Goal: Task Accomplishment & Management: Complete application form

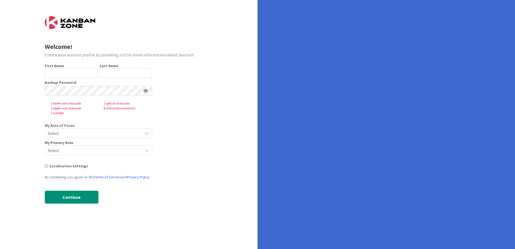
type input "[PERSON_NAME]"
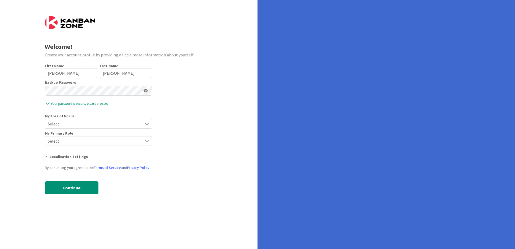
click at [72, 120] on span "Select" at bounding box center [94, 124] width 92 height 8
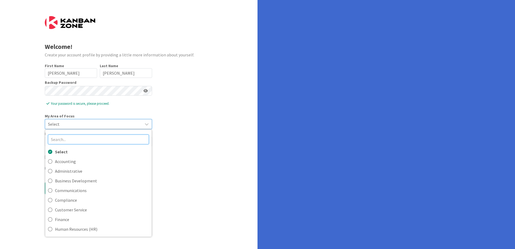
click at [70, 140] on input "text" at bounding box center [98, 139] width 101 height 10
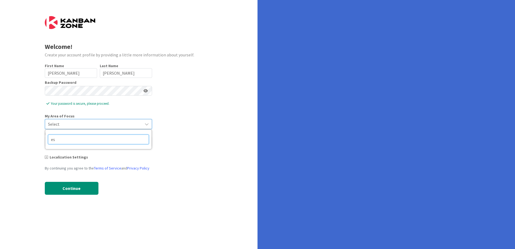
type input "e"
type input "s"
type input "p"
type input "inf"
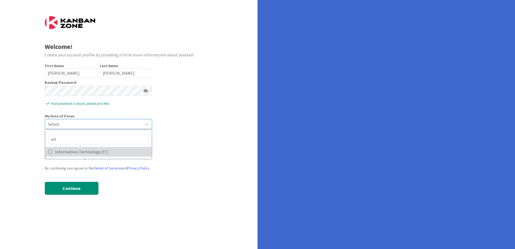
click at [67, 151] on span "Information Technology (IT)" at bounding box center [102, 152] width 94 height 8
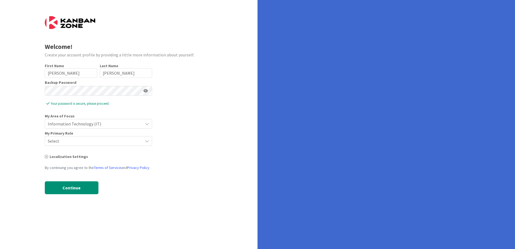
click at [58, 143] on span "Select" at bounding box center [94, 141] width 92 height 8
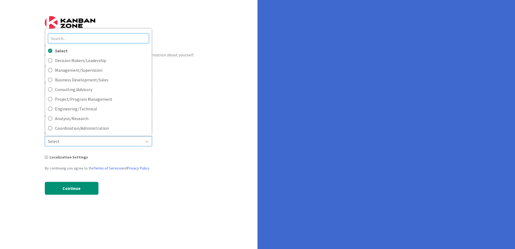
click at [83, 40] on input "text" at bounding box center [98, 39] width 101 height 10
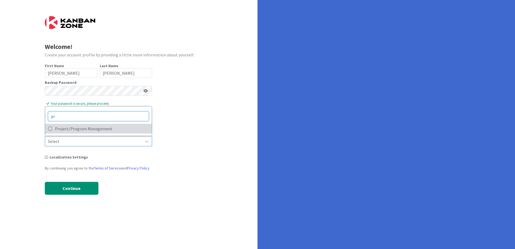
type input "pr"
click at [61, 131] on span "Project/Program Management" at bounding box center [102, 129] width 94 height 8
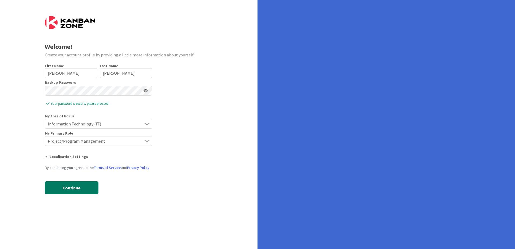
click at [59, 187] on button "Continue" at bounding box center [72, 187] width 54 height 13
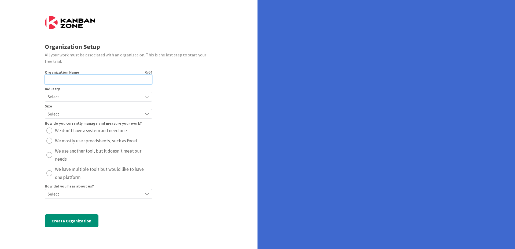
click at [75, 79] on input "text" at bounding box center [98, 80] width 107 height 10
type input "Granda college"
click at [65, 98] on span "Select" at bounding box center [94, 97] width 92 height 8
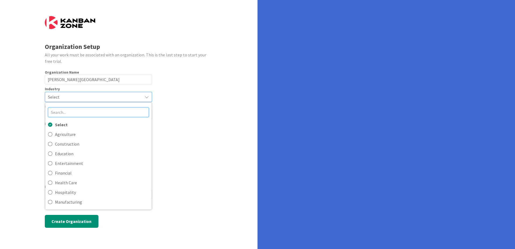
click at [61, 113] on input "text" at bounding box center [98, 112] width 101 height 10
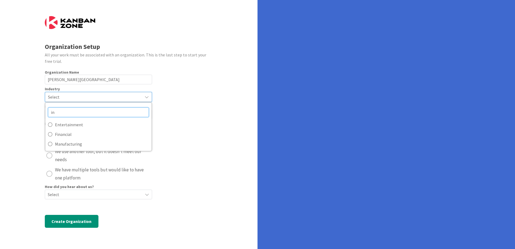
type input "i"
type input "ed"
click at [63, 126] on span "Education" at bounding box center [102, 124] width 94 height 8
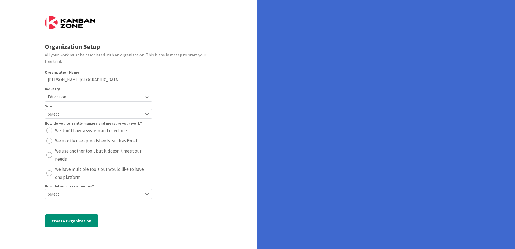
click at [66, 109] on div "Select" at bounding box center [98, 114] width 107 height 10
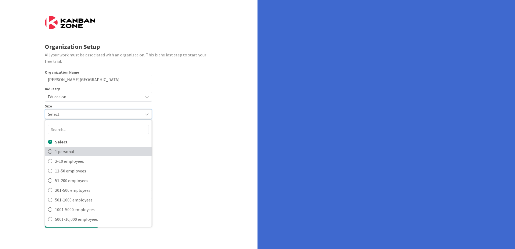
click at [57, 153] on span "1 personal" at bounding box center [102, 151] width 94 height 8
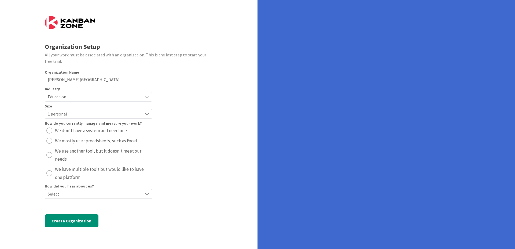
click at [59, 196] on span "Select" at bounding box center [94, 194] width 92 height 8
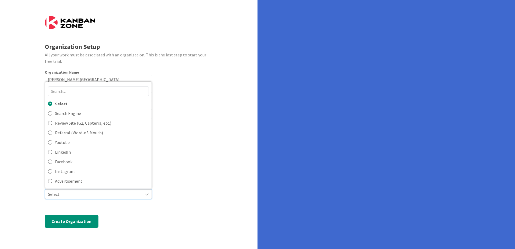
click at [25, 122] on div "Organization Setup All your work must be associated with an organization. This …" at bounding box center [129, 124] width 258 height 249
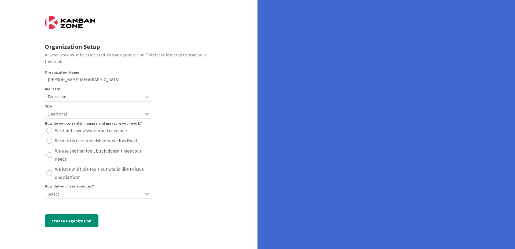
click at [64, 195] on span "Select" at bounding box center [94, 194] width 92 height 8
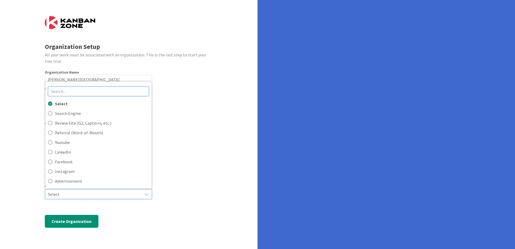
click at [74, 93] on input "text" at bounding box center [98, 91] width 101 height 10
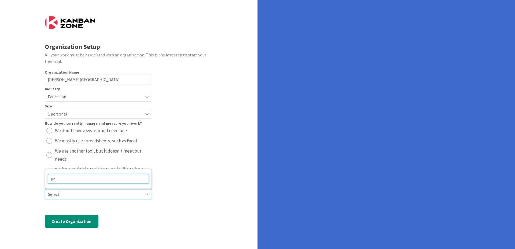
type input "u"
type input "c"
type input "i"
type input "g"
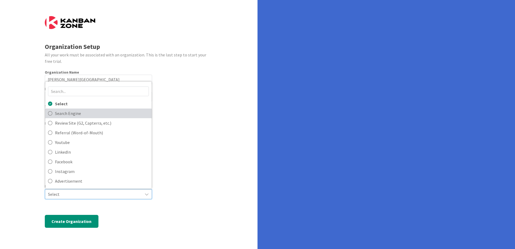
click at [95, 116] on span "Search Engine" at bounding box center [102, 113] width 94 height 8
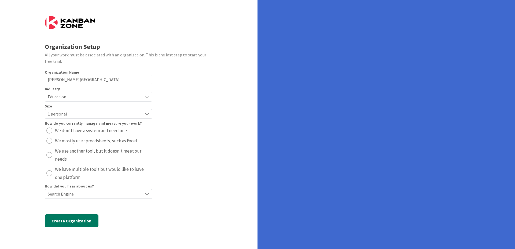
click at [65, 214] on button "Create Organization" at bounding box center [72, 220] width 54 height 13
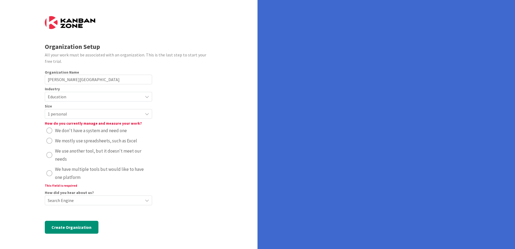
click at [48, 134] on button "We don't have a system and need one" at bounding box center [98, 130] width 107 height 9
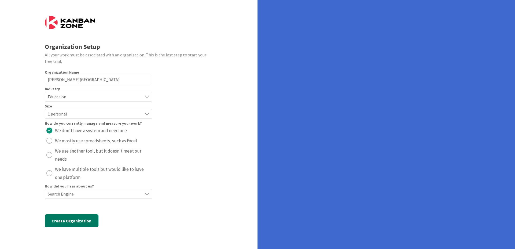
click at [59, 225] on button "Create Organization" at bounding box center [72, 220] width 54 height 13
